Goal: Navigation & Orientation: Find specific page/section

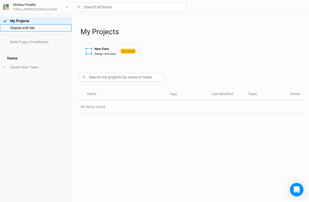
click at [33, 28] on link "Shared with Me" at bounding box center [35, 27] width 71 height 7
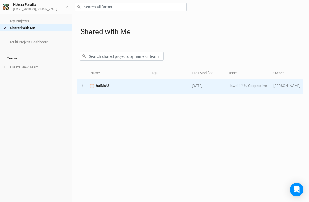
click at [111, 83] on div "huiMAU" at bounding box center [116, 85] width 53 height 5
